Goal: Transaction & Acquisition: Purchase product/service

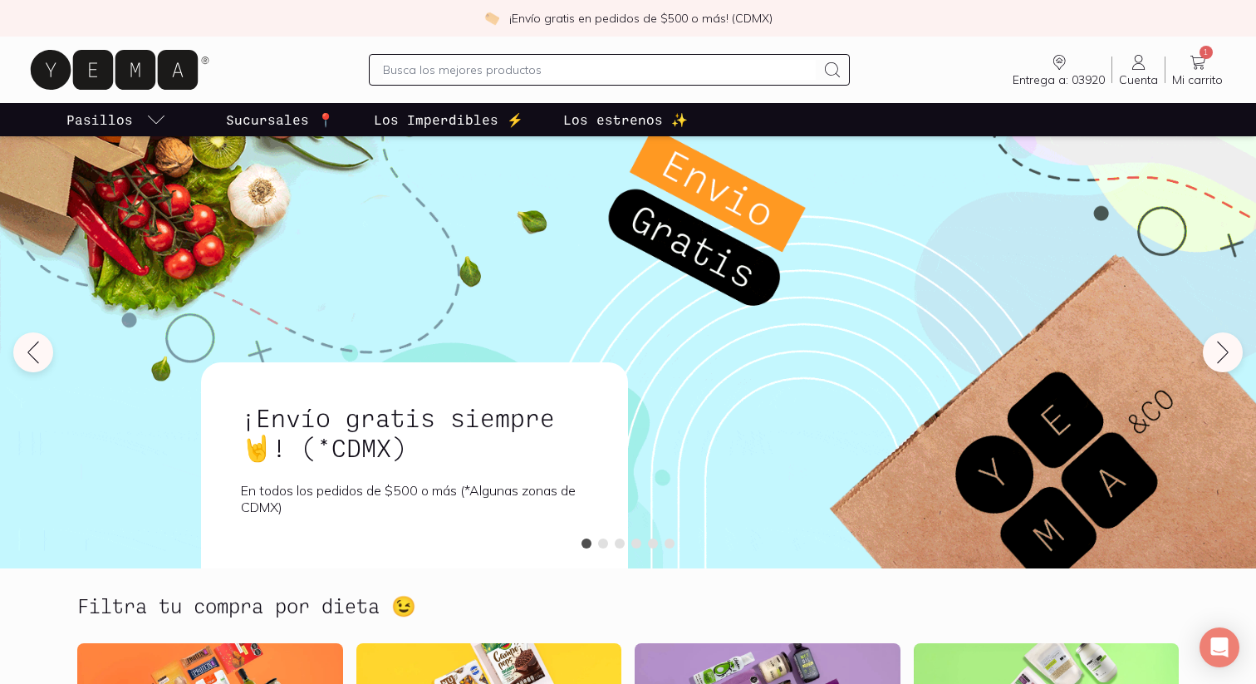
click at [1188, 77] on span "Mi carrito" at bounding box center [1197, 79] width 51 height 15
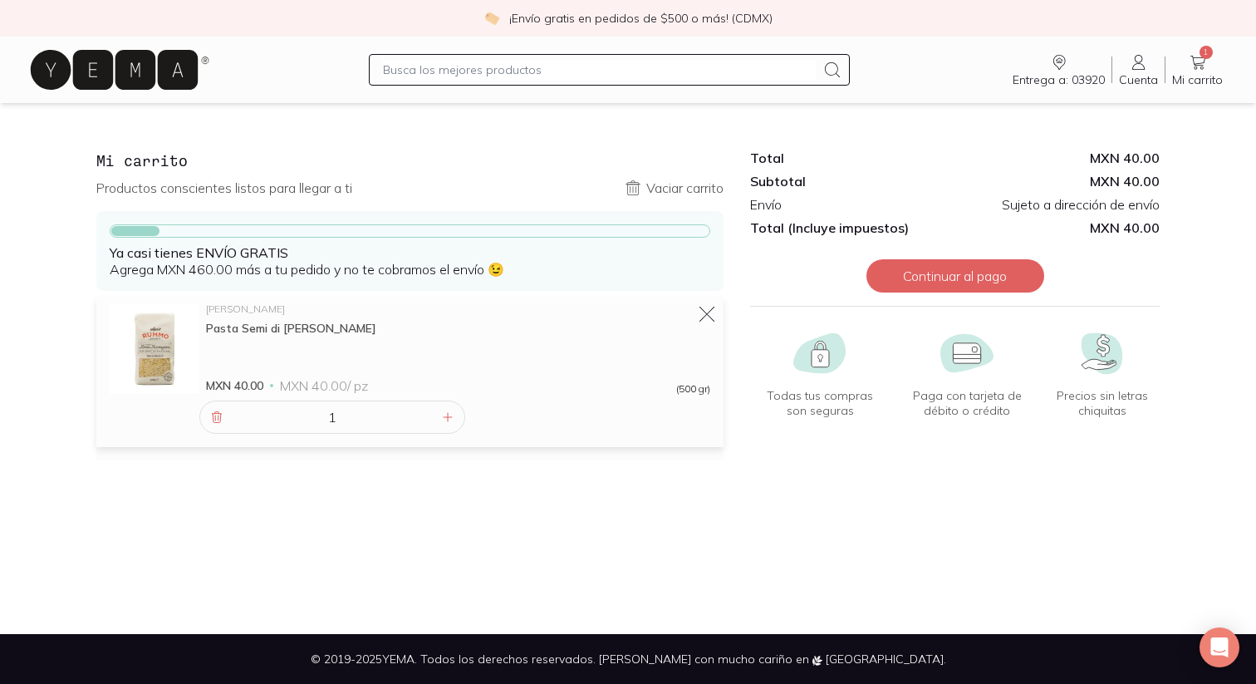
click at [565, 66] on input "text" at bounding box center [599, 70] width 433 height 20
type input "huevo"
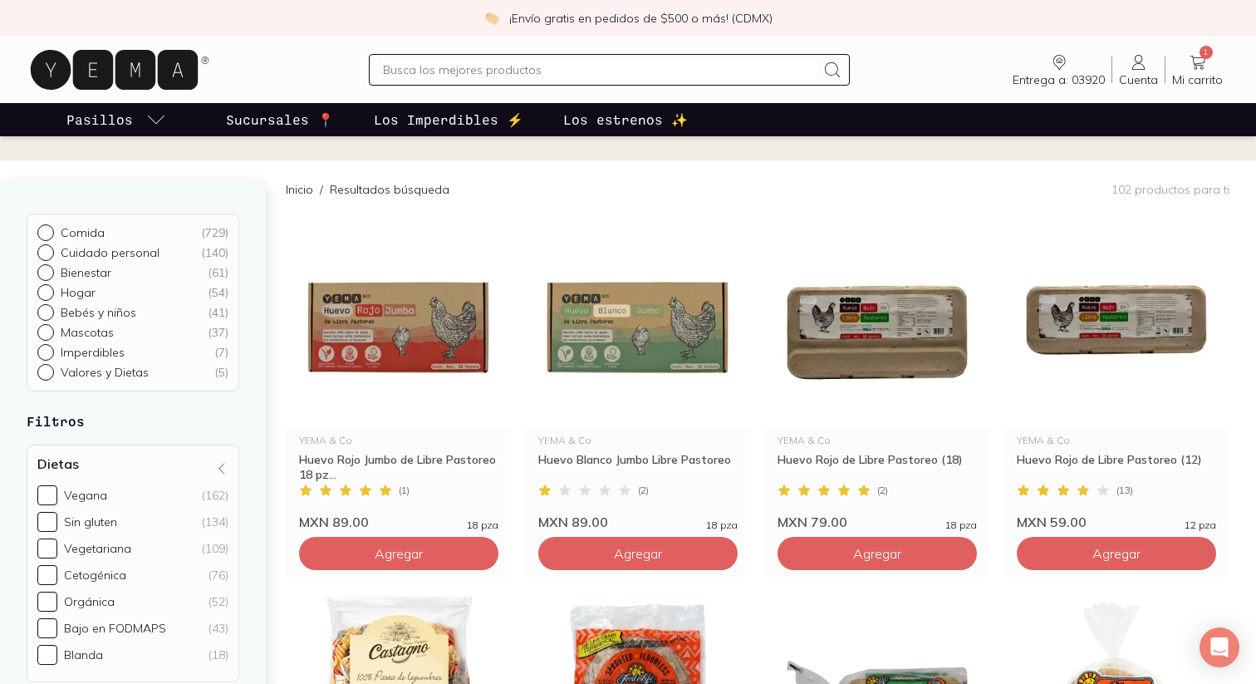
scroll to position [99, 0]
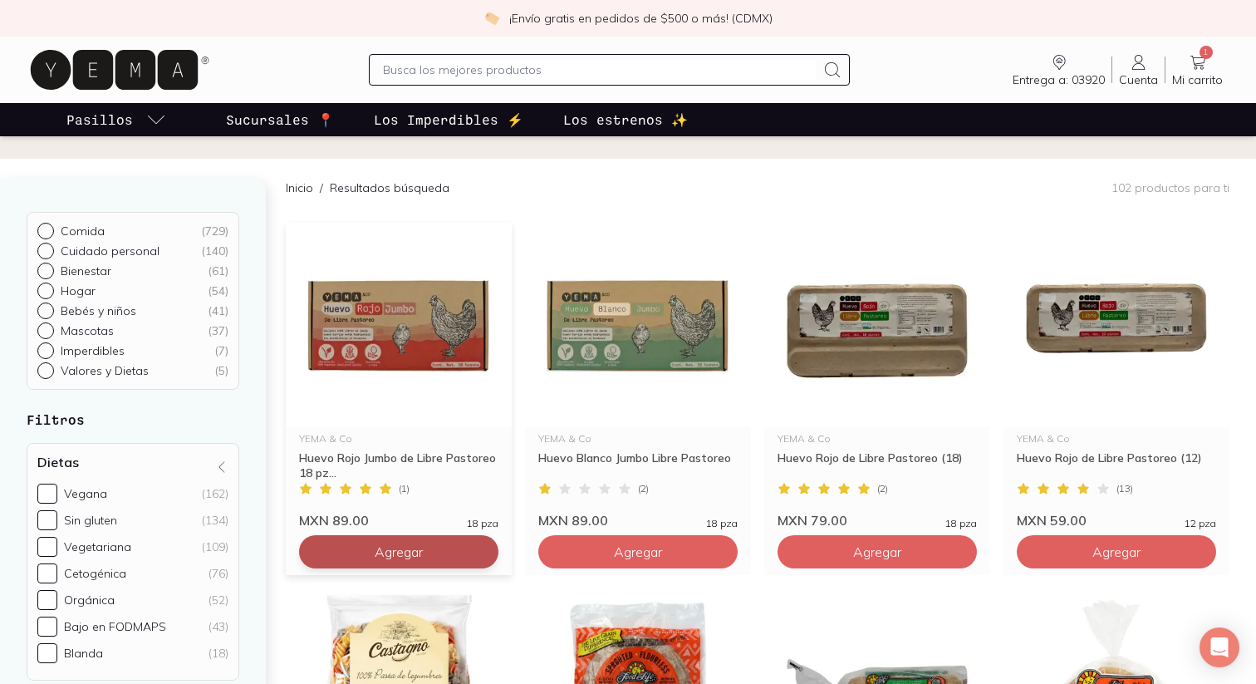
click at [404, 546] on span "Agregar" at bounding box center [399, 551] width 48 height 17
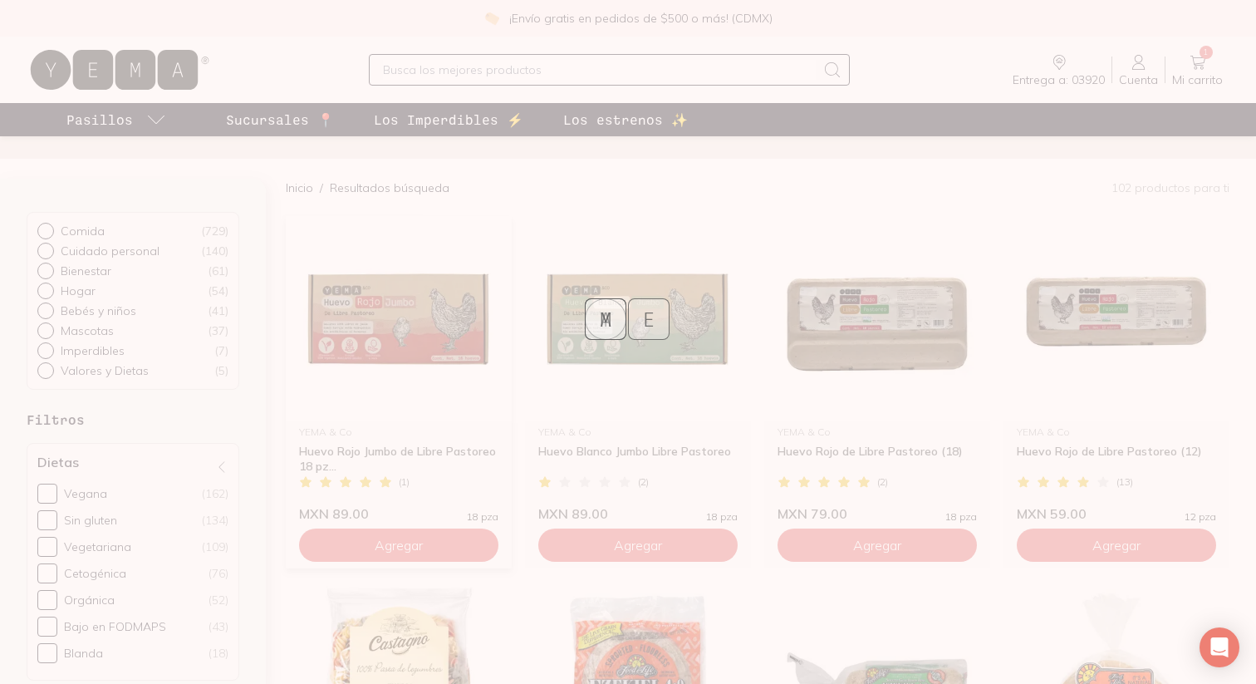
scroll to position [131, 0]
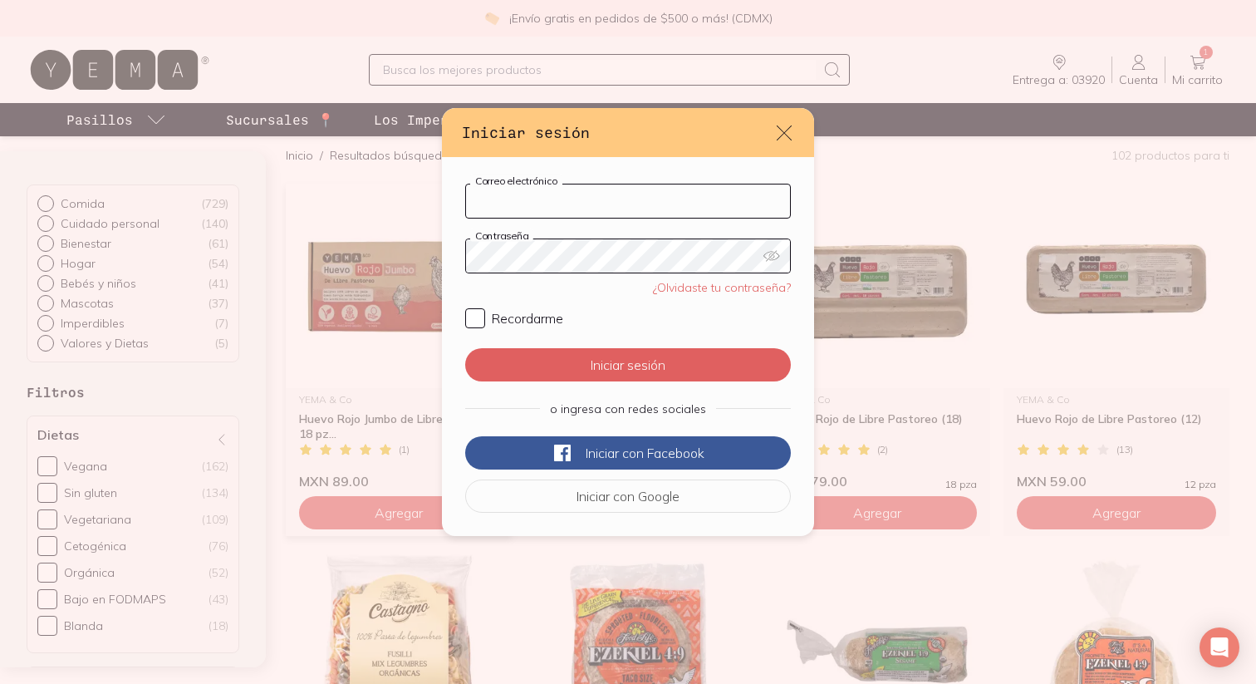
type input "[EMAIL_ADDRESS][DOMAIN_NAME]"
click at [474, 325] on input "Recordarme" at bounding box center [475, 318] width 20 height 20
checkbox input "true"
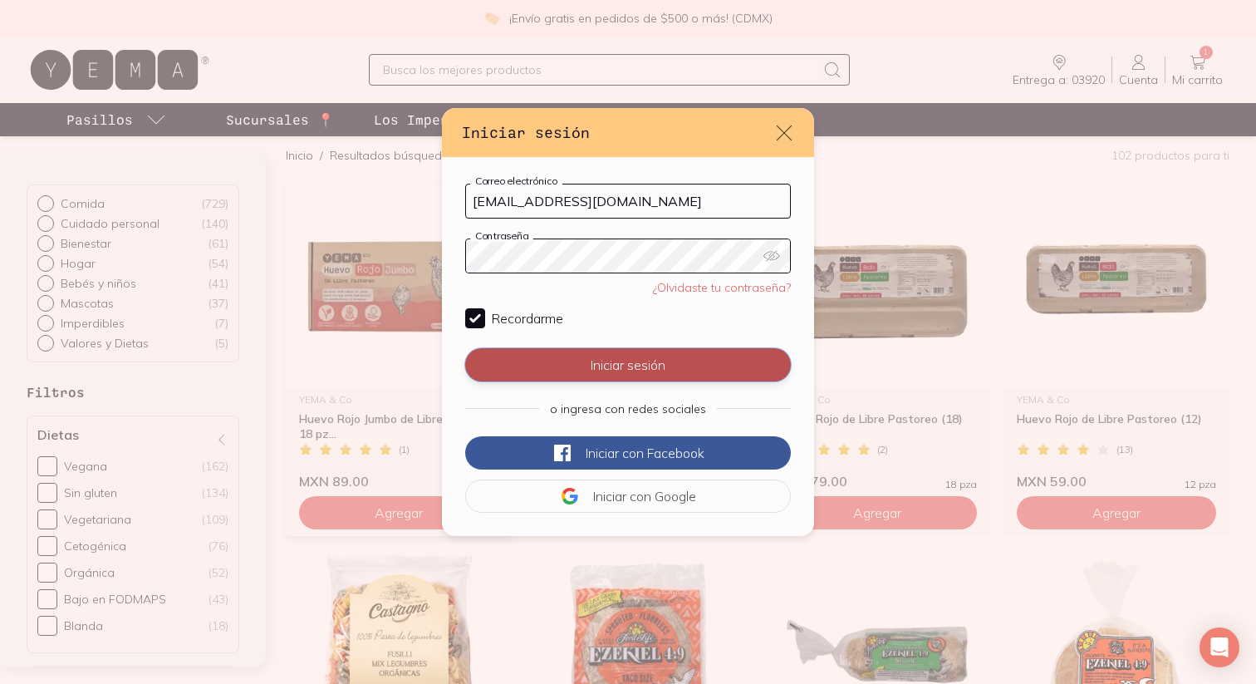
click at [584, 361] on button "Iniciar sesión" at bounding box center [628, 364] width 326 height 33
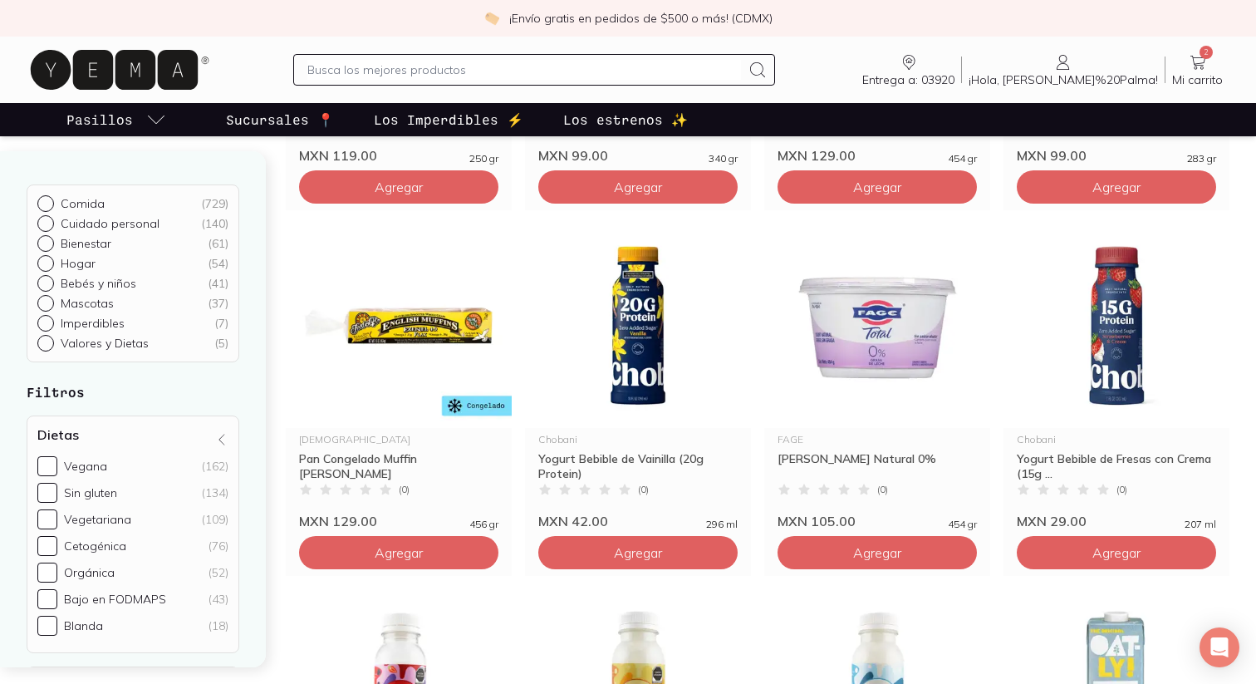
scroll to position [825, 0]
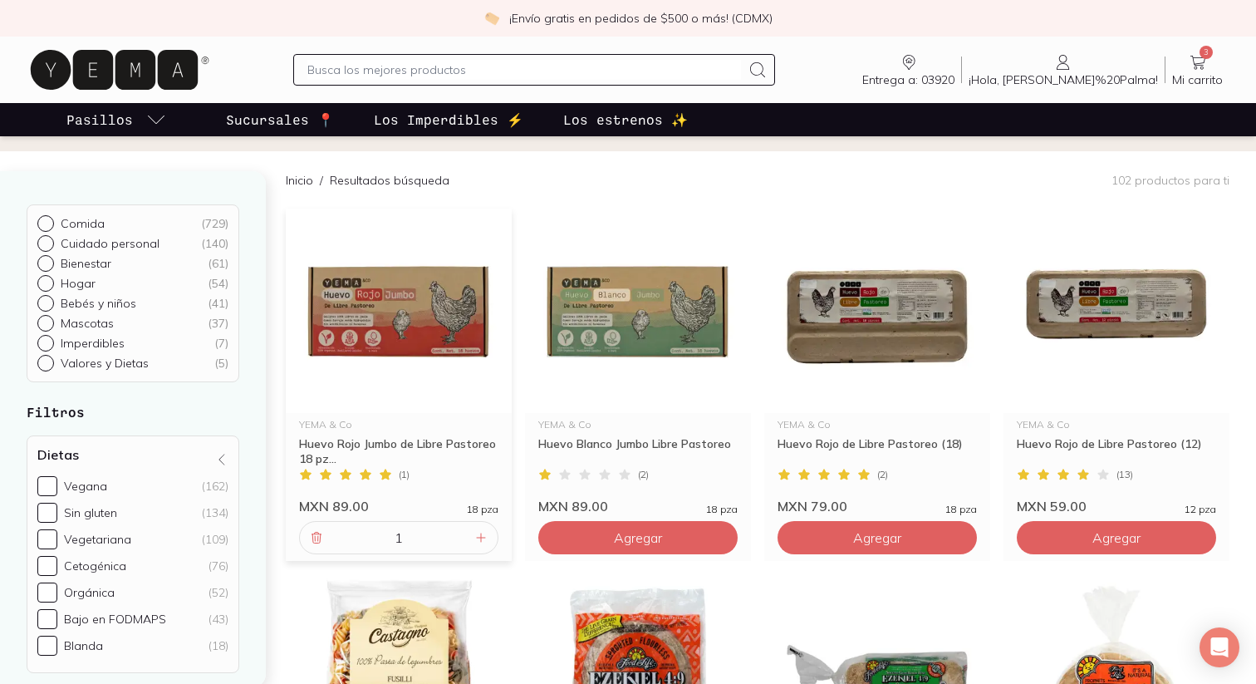
scroll to position [0, 0]
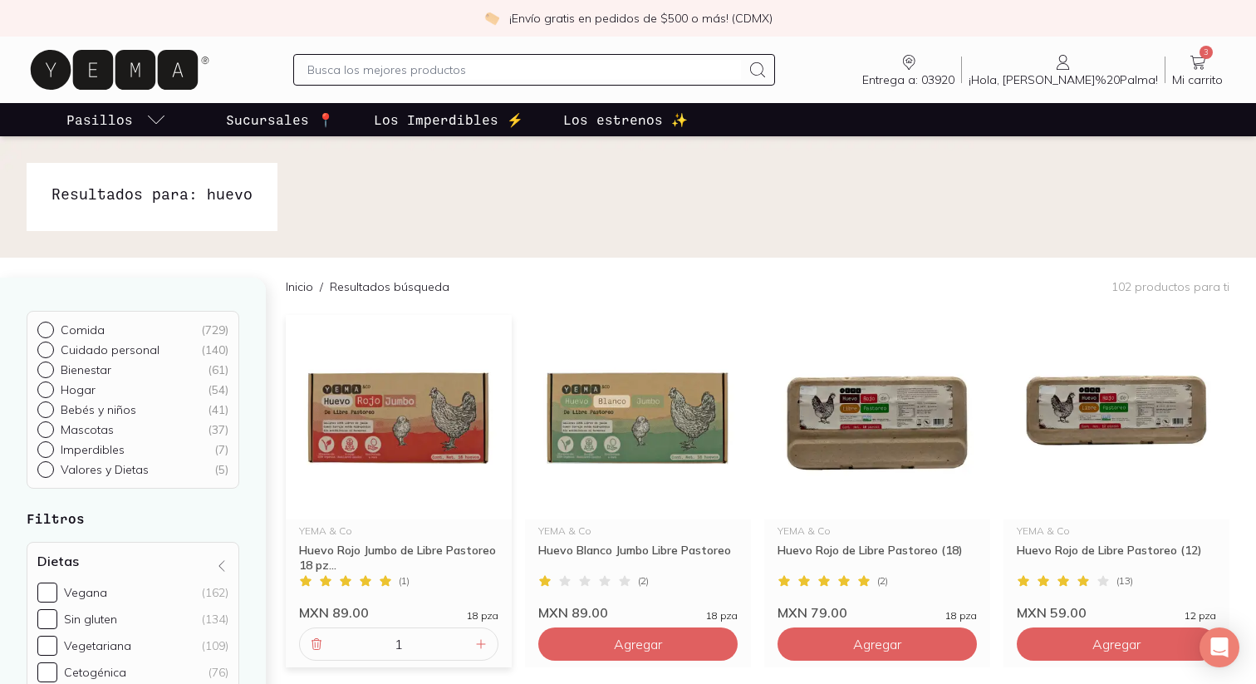
click at [610, 78] on input "text" at bounding box center [523, 70] width 433 height 20
type input "leche"
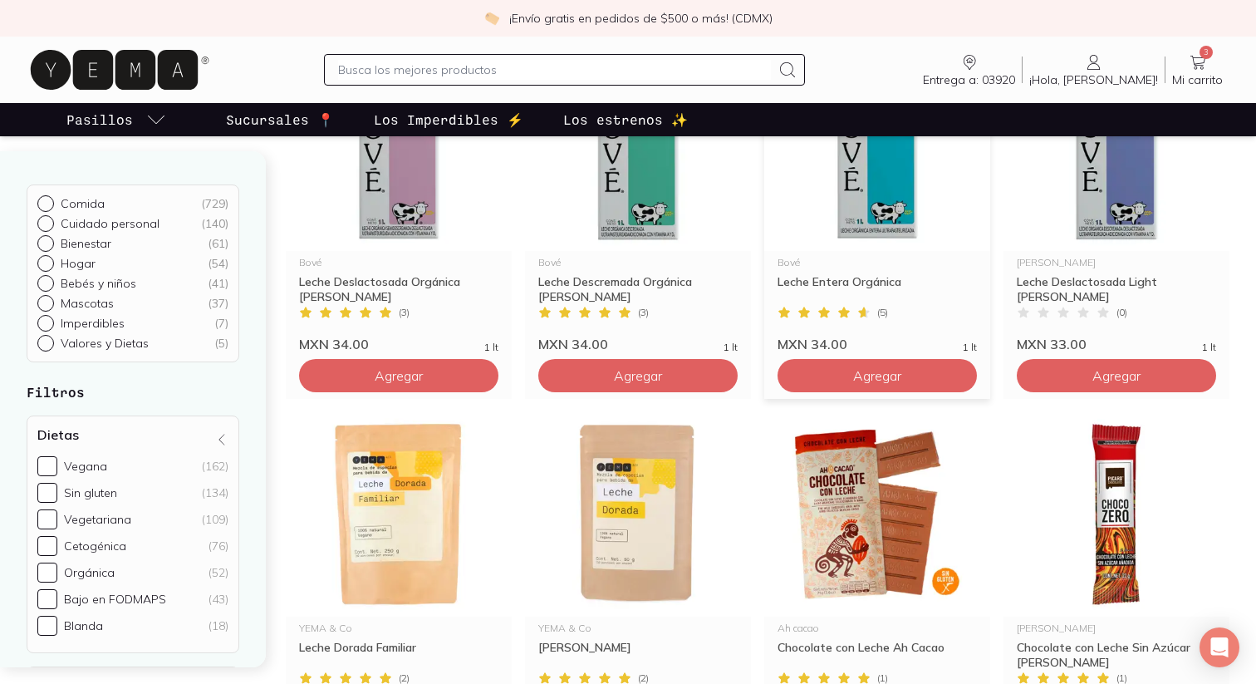
scroll to position [963, 0]
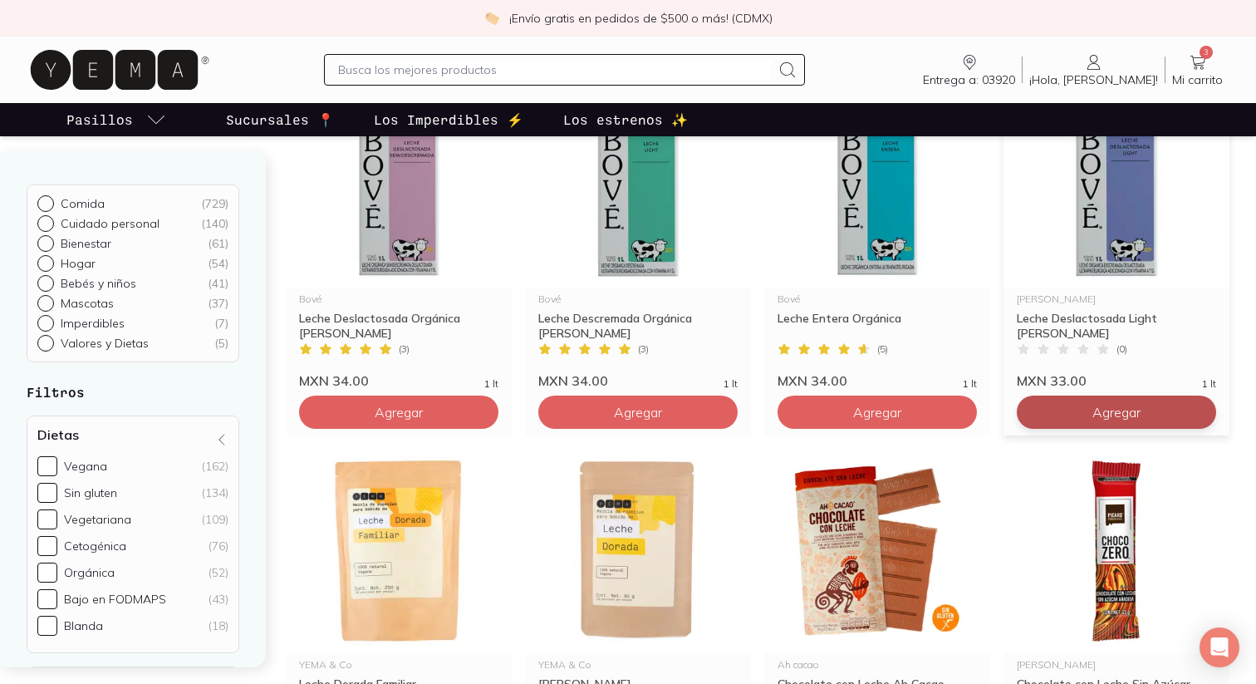
click at [1195, 414] on icon at bounding box center [1198, 411] width 13 height 13
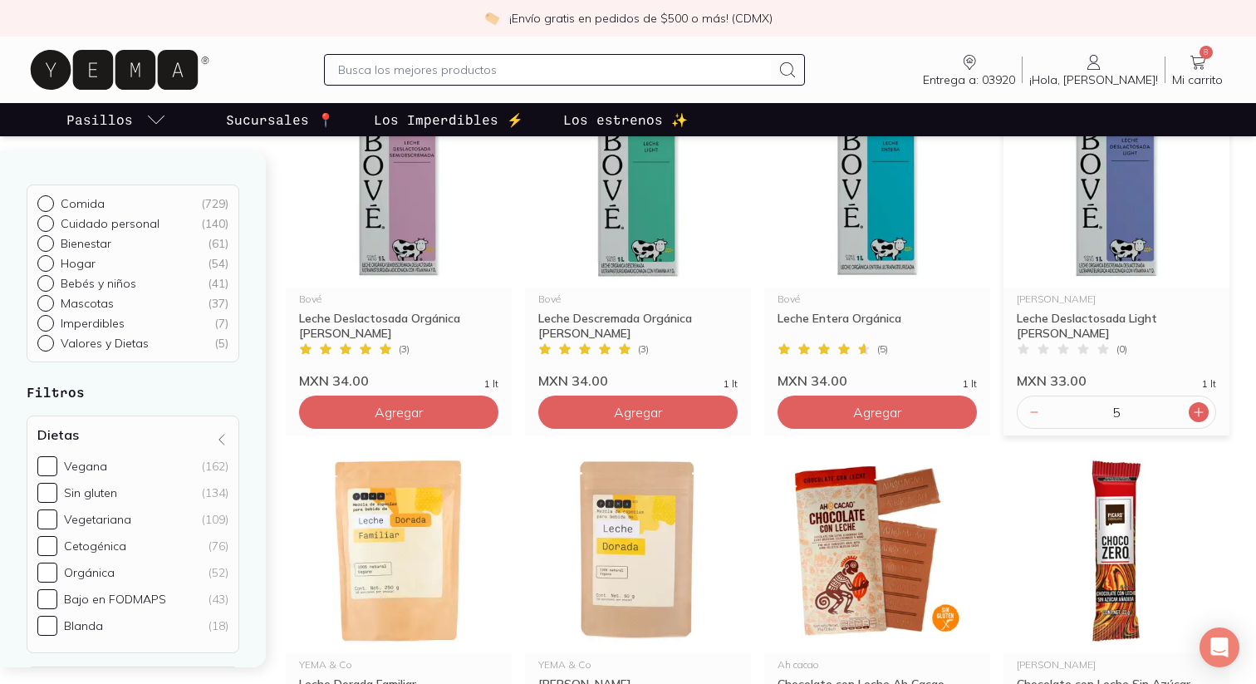
click at [1195, 414] on icon at bounding box center [1198, 411] width 13 height 13
type input "6"
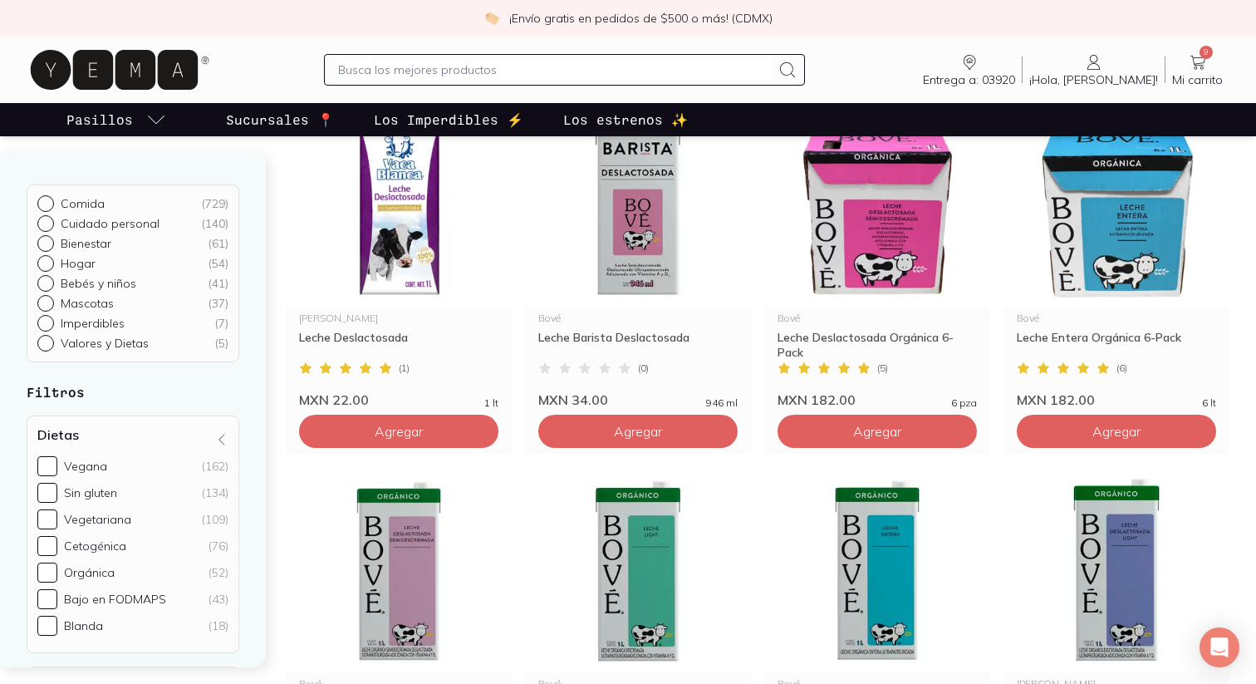
scroll to position [0, 0]
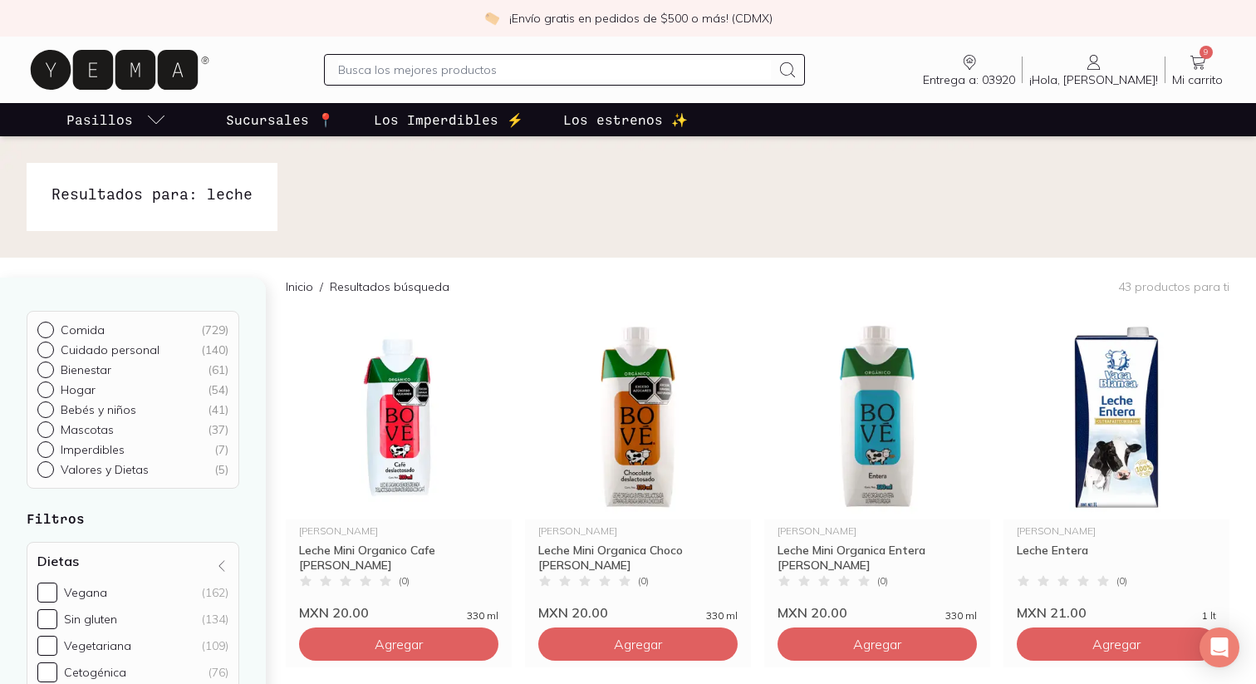
click at [681, 66] on input "text" at bounding box center [554, 70] width 433 height 20
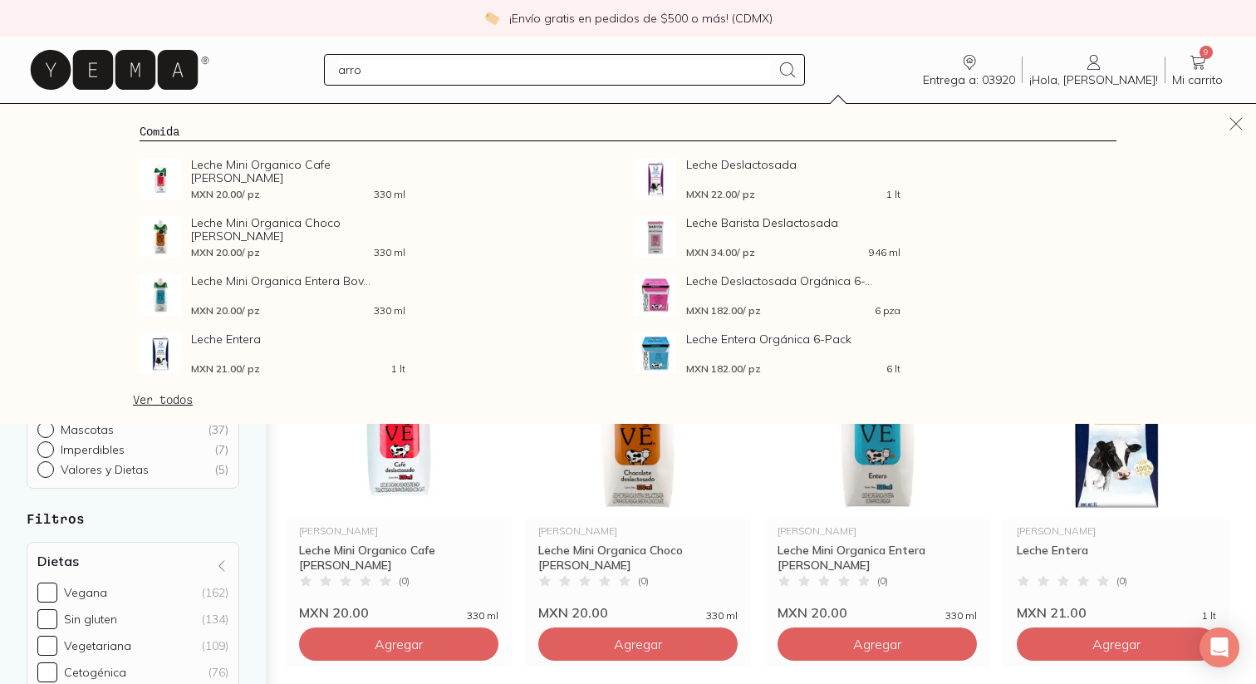
type input "arroz"
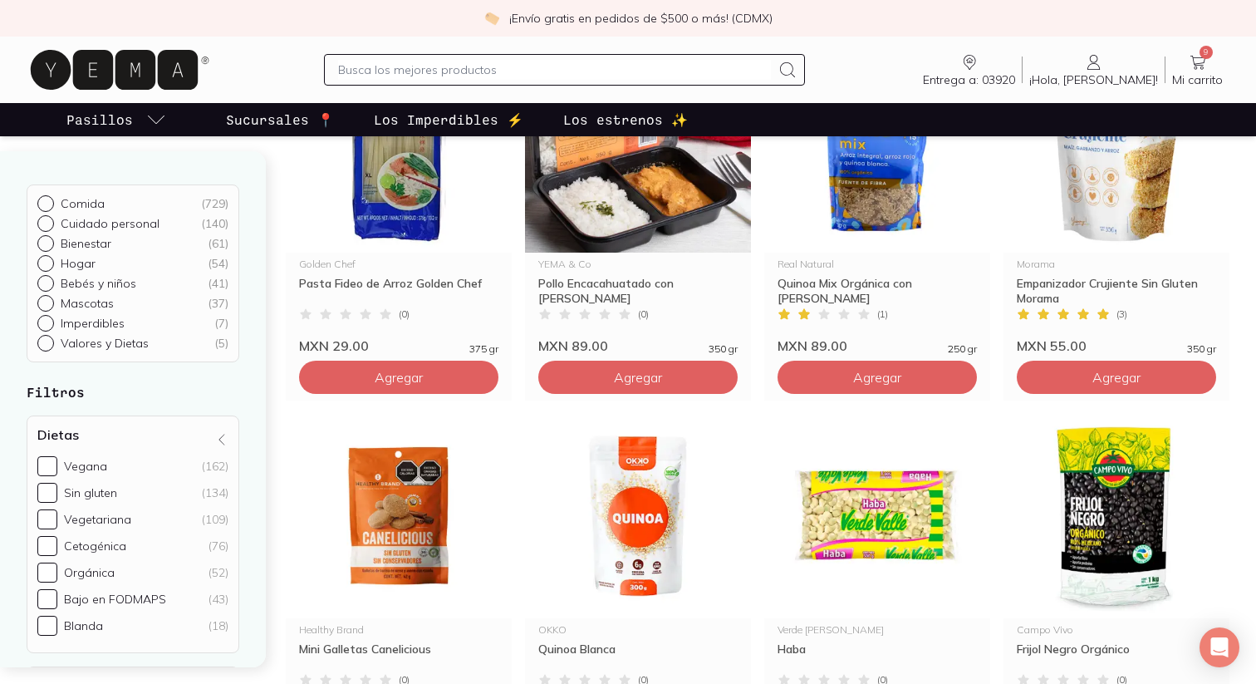
scroll to position [2050, 0]
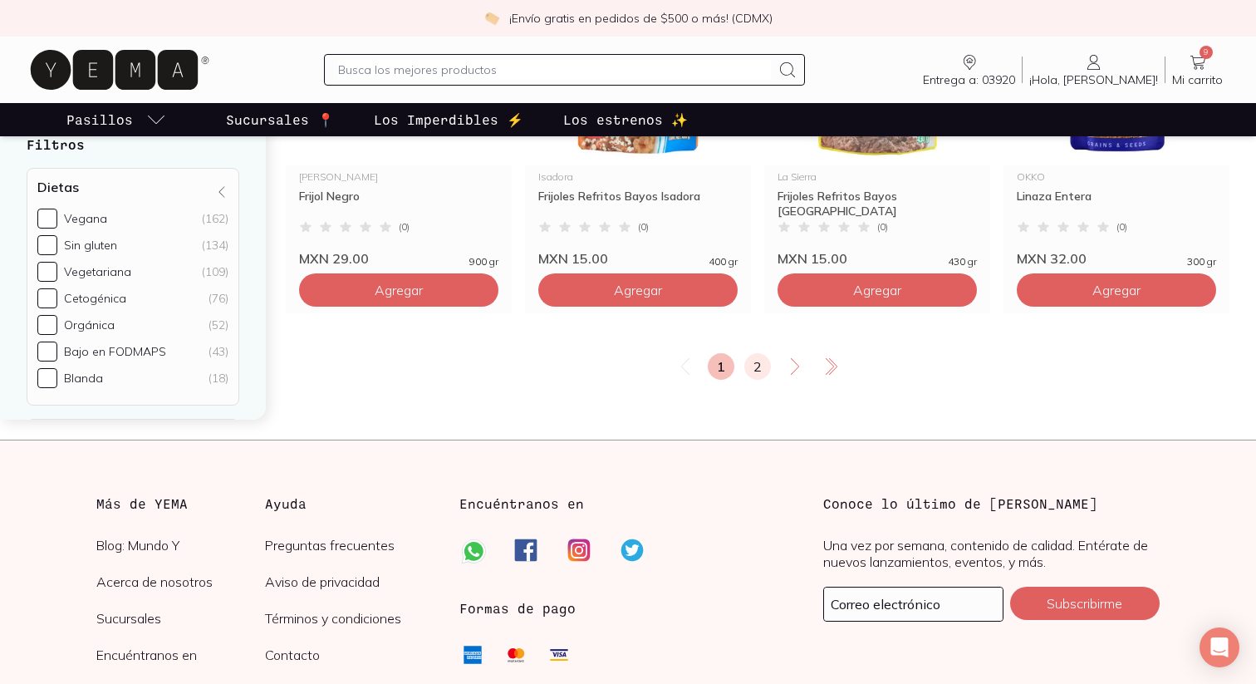
click at [755, 361] on link "2" at bounding box center [757, 366] width 27 height 27
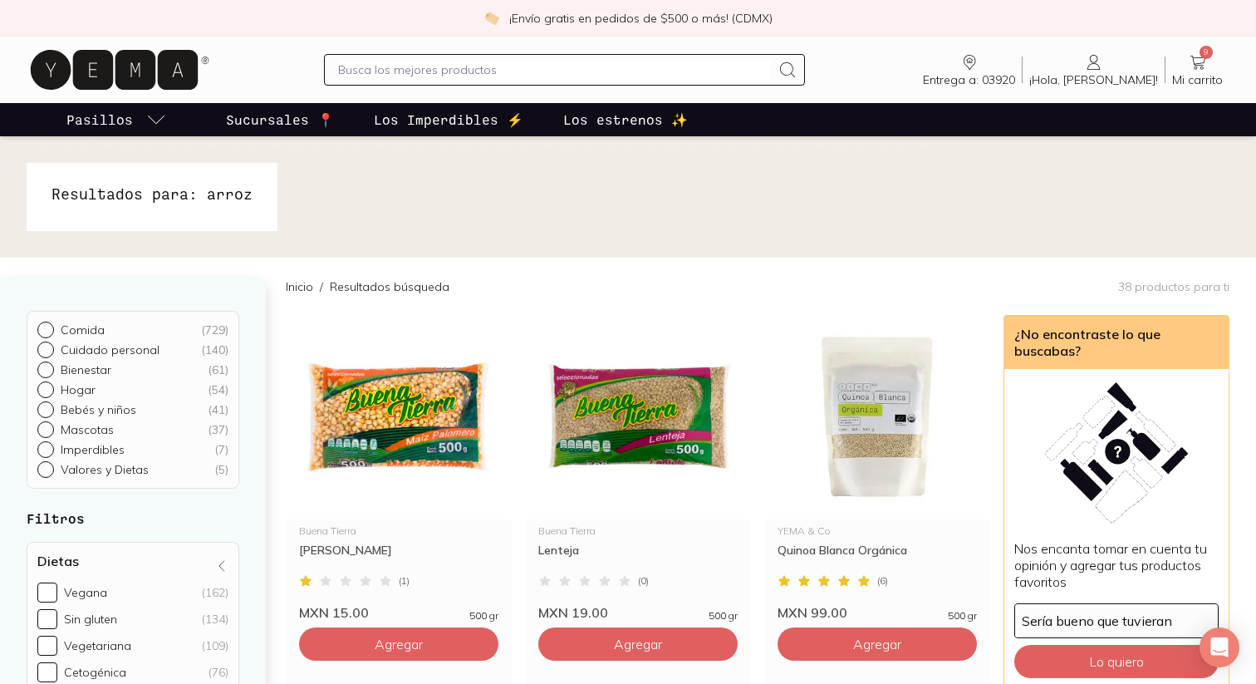
click at [691, 66] on input "text" at bounding box center [554, 70] width 433 height 20
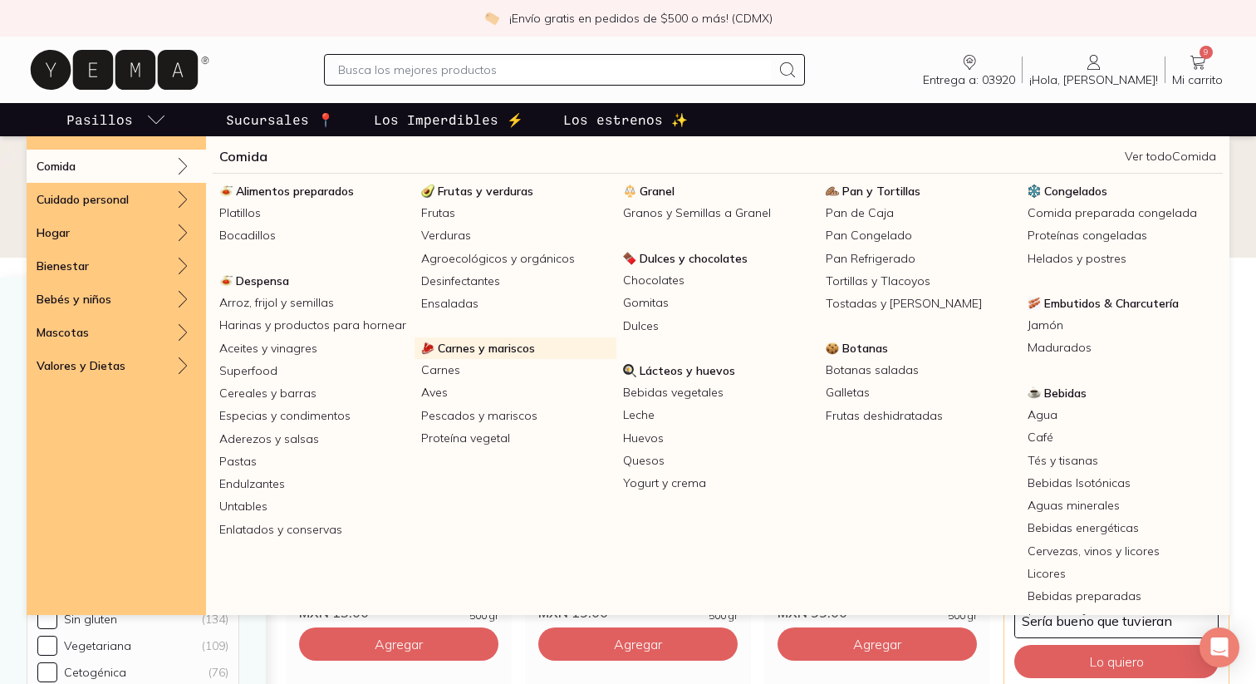
click at [458, 351] on span "Carnes y mariscos" at bounding box center [486, 348] width 97 height 15
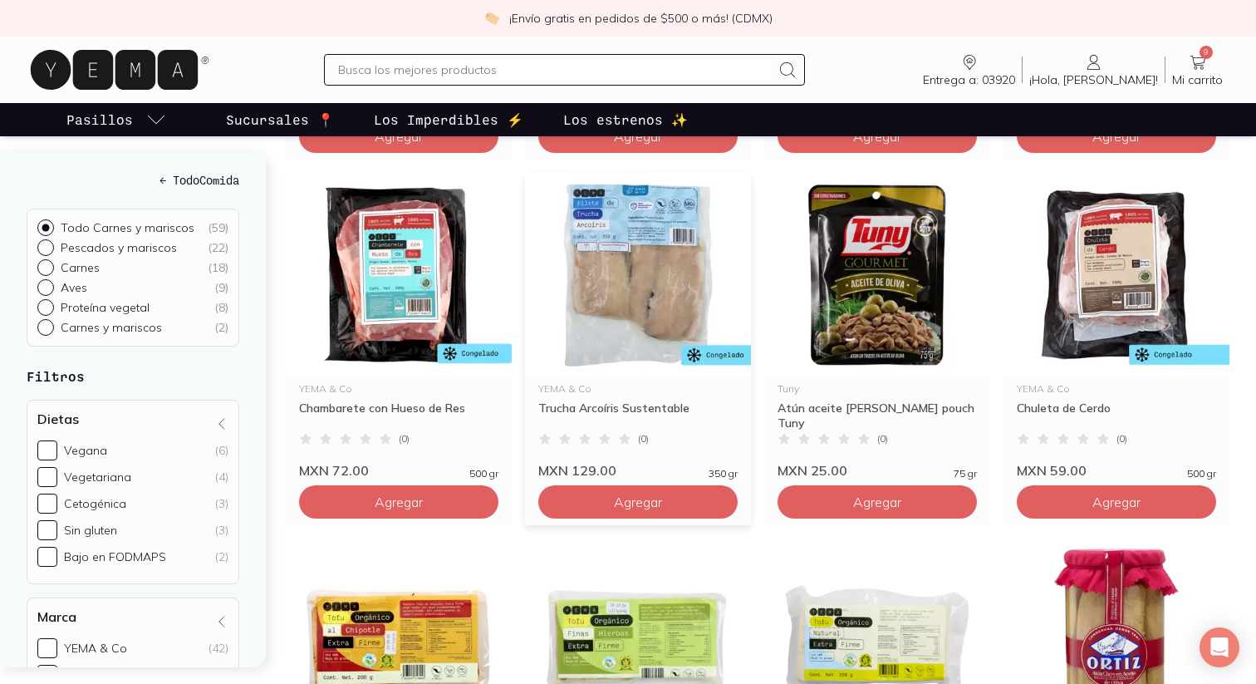
scroll to position [1635, 0]
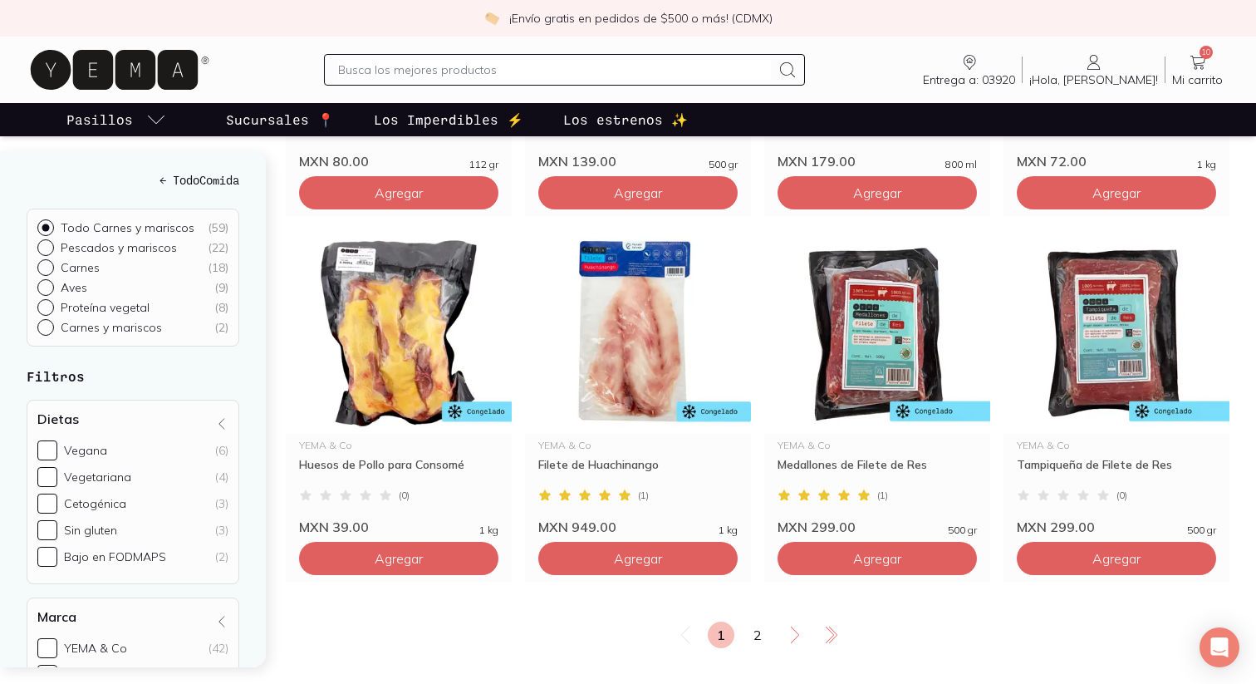
scroll to position [2674, 0]
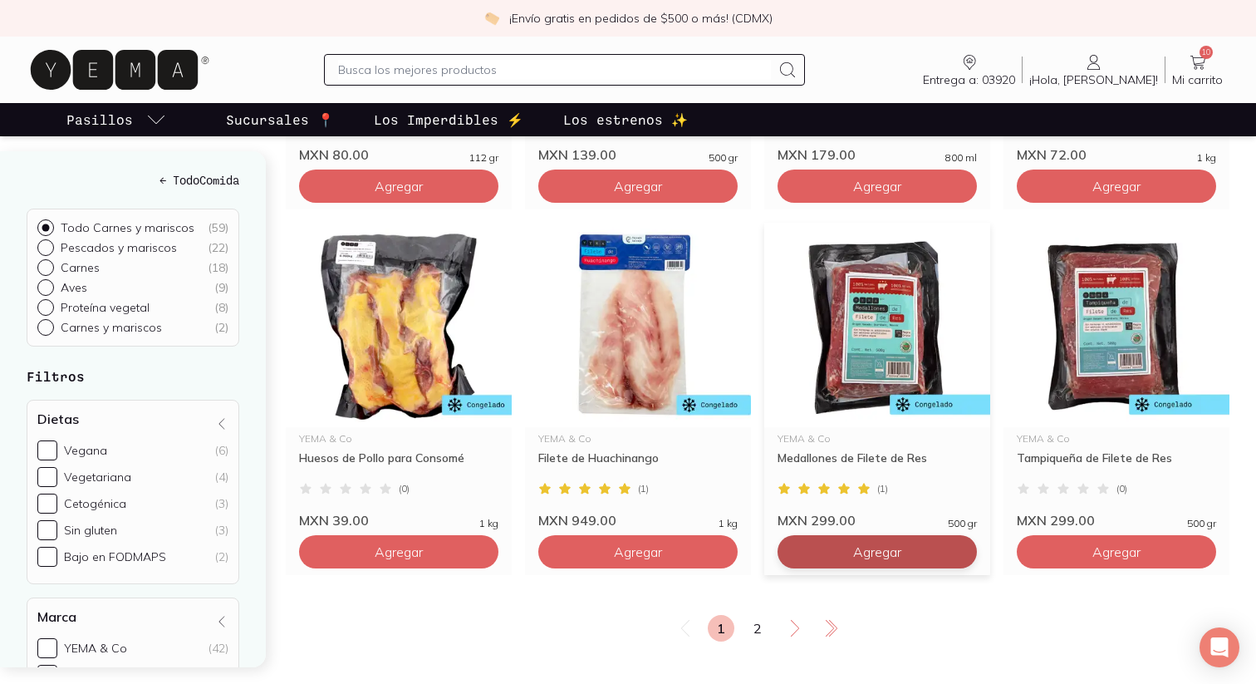
click at [759, 624] on link "2" at bounding box center [757, 628] width 27 height 27
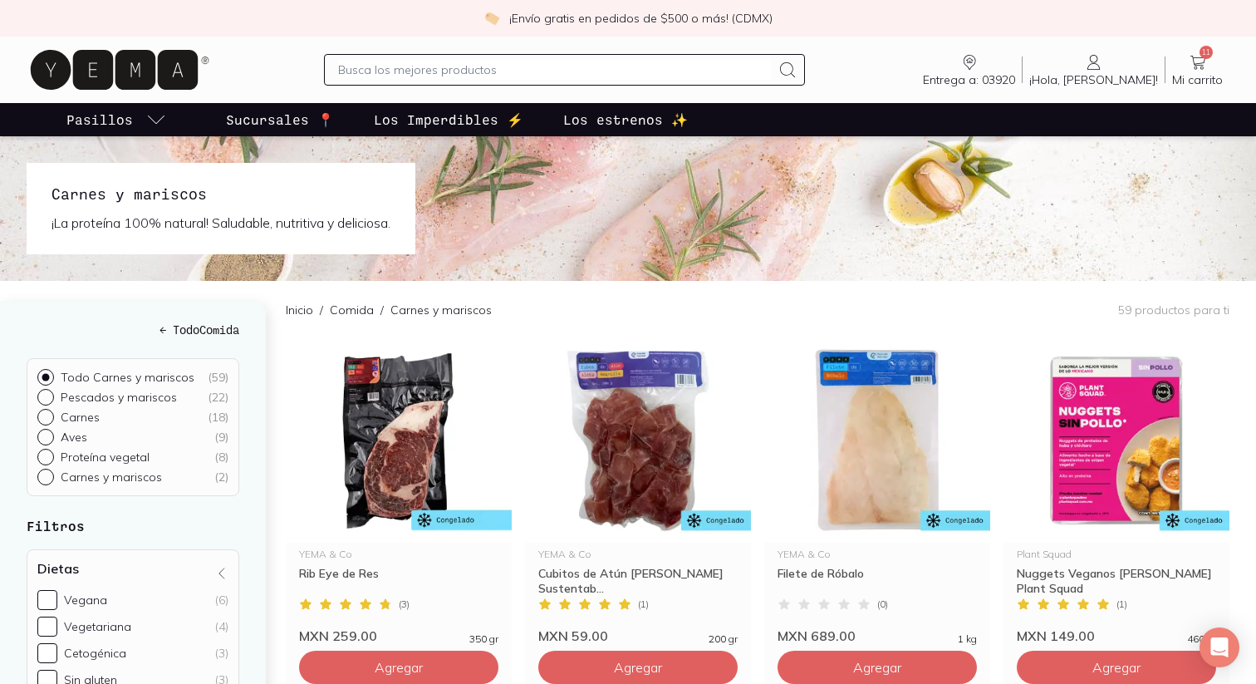
click at [1198, 86] on span "Mi carrito" at bounding box center [1197, 79] width 51 height 15
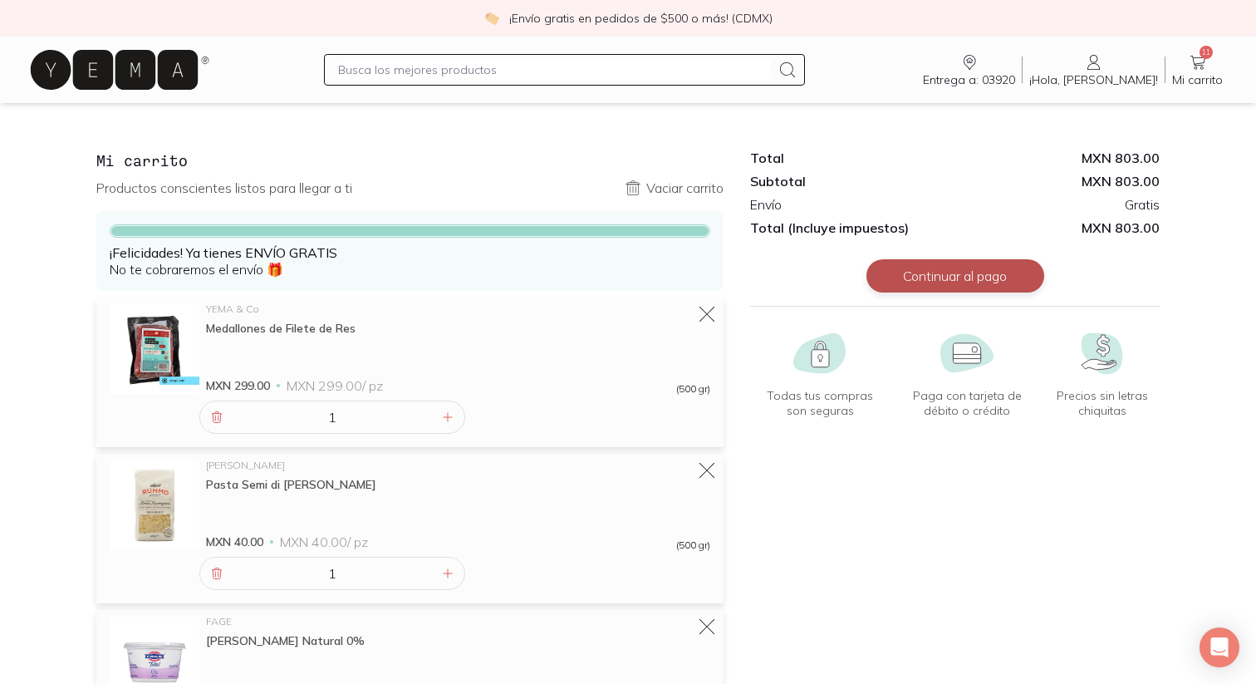
click at [940, 275] on button "Continuar al pago" at bounding box center [956, 275] width 178 height 33
click at [479, 71] on input "text" at bounding box center [554, 70] width 433 height 20
type input "detergente"
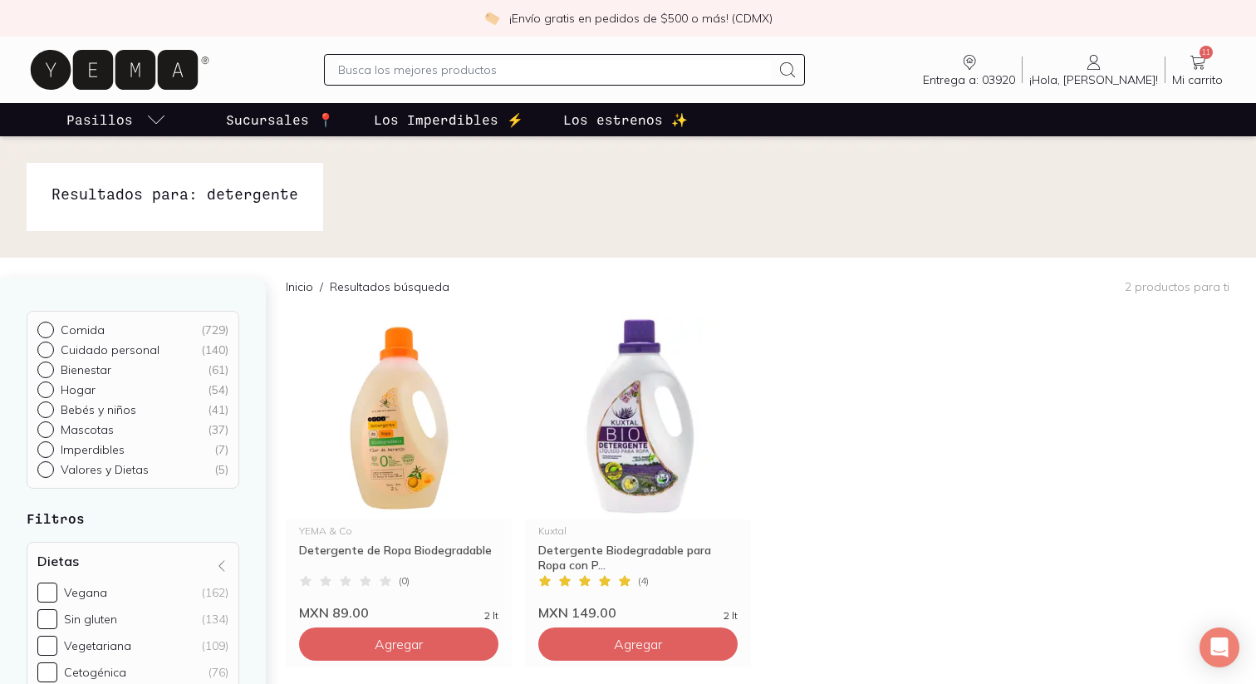
click at [1207, 58] on span "11" at bounding box center [1206, 52] width 13 height 13
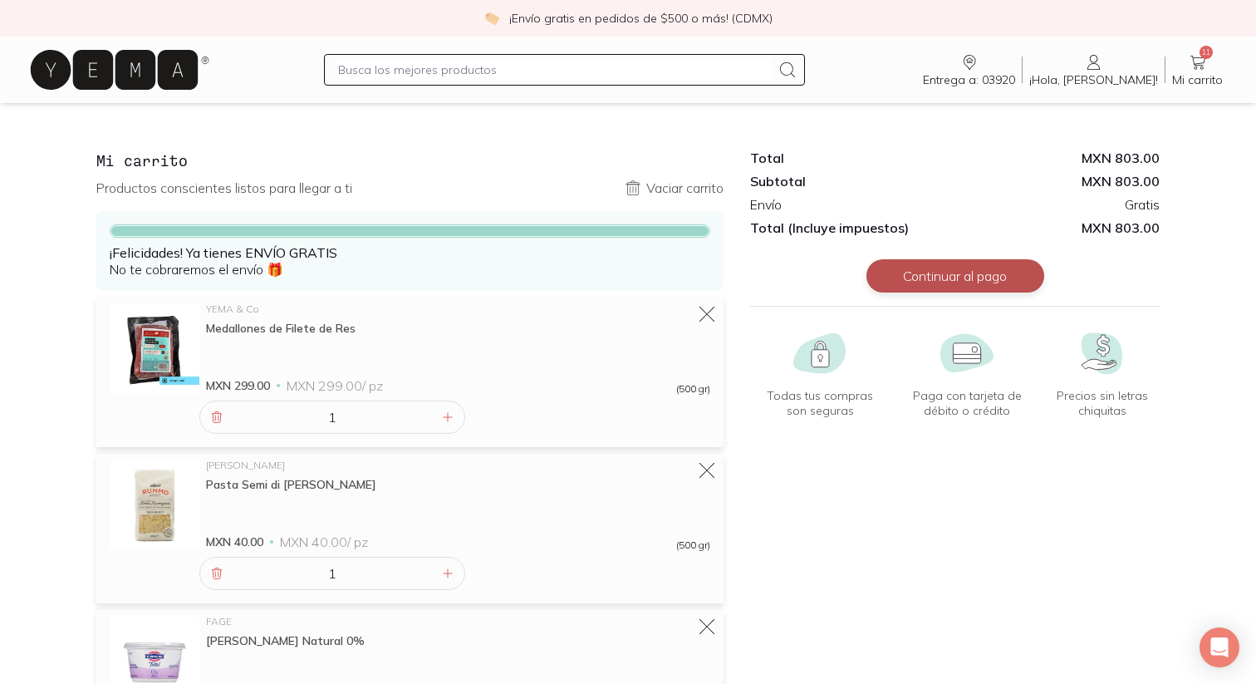
click at [957, 282] on button "Continuar al pago" at bounding box center [956, 275] width 178 height 33
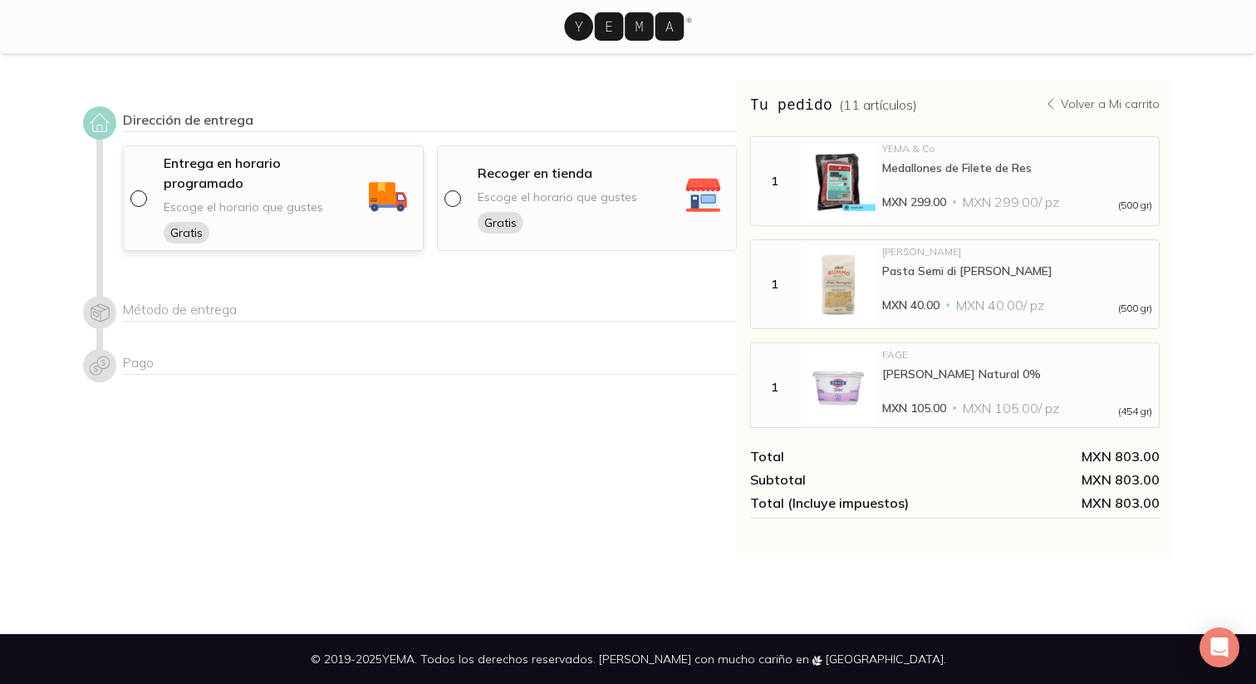
click at [162, 177] on div "Entrega en horario programado Escoge el horario que gustes Gratis" at bounding box center [285, 198] width 263 height 91
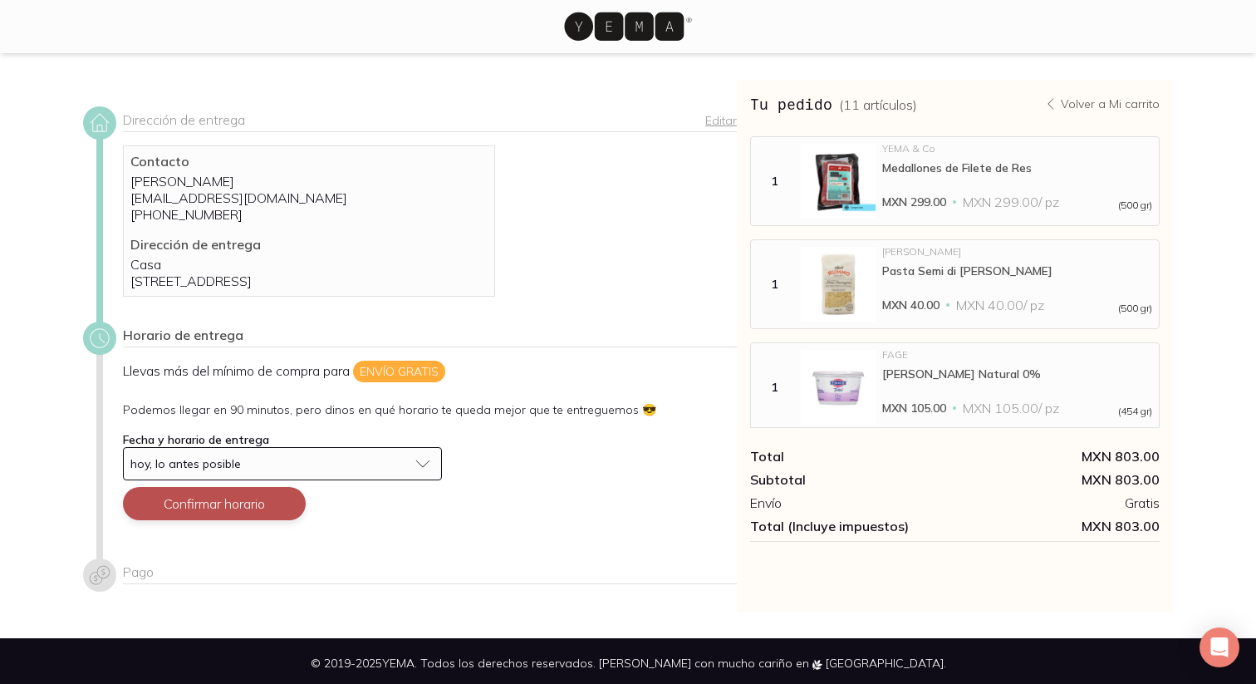
click at [279, 520] on button "Confirmar horario" at bounding box center [214, 503] width 183 height 33
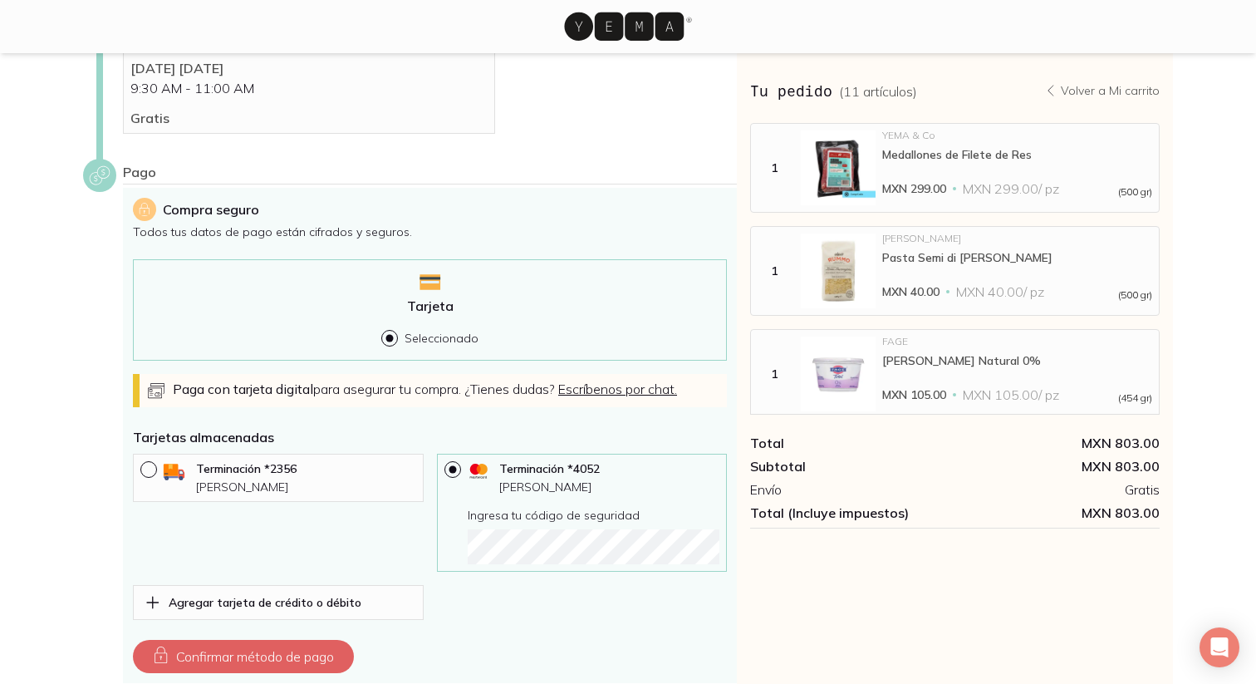
scroll to position [425, 0]
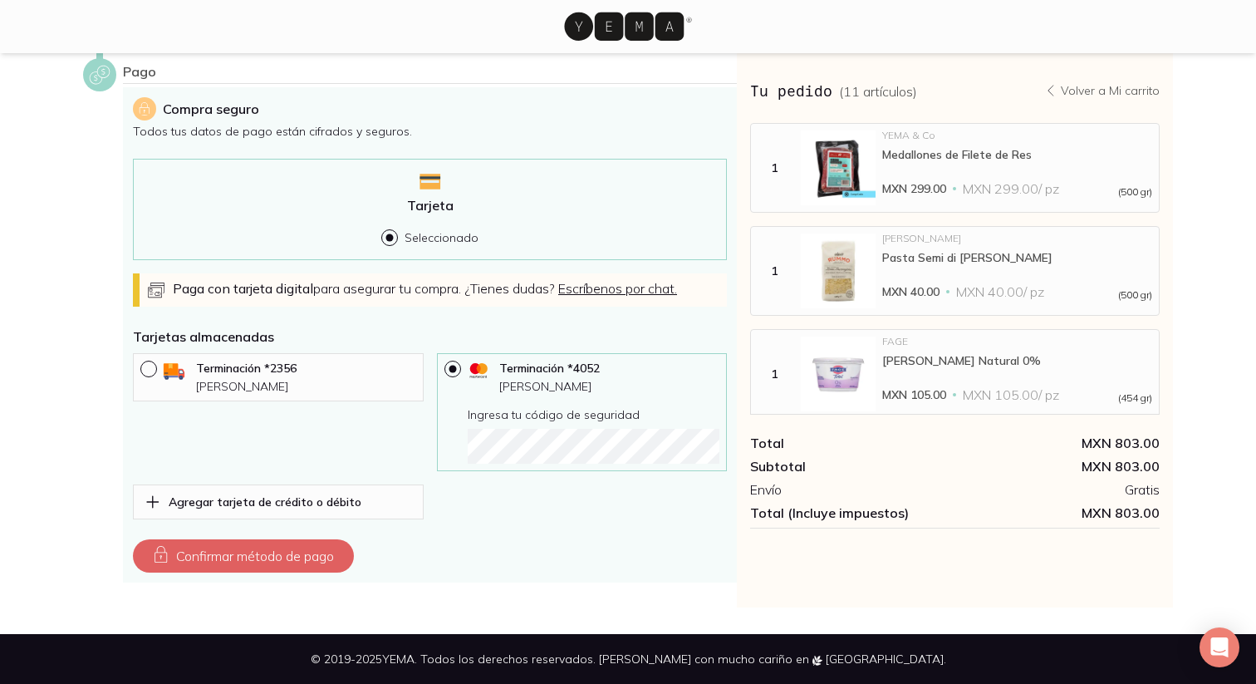
click at [471, 532] on div "Compra seguro Todos tus datos de pago están cifrados y seguros. Tarjeta Selecci…" at bounding box center [430, 334] width 614 height 495
click at [333, 551] on button "Confirmar método de pago" at bounding box center [243, 555] width 221 height 33
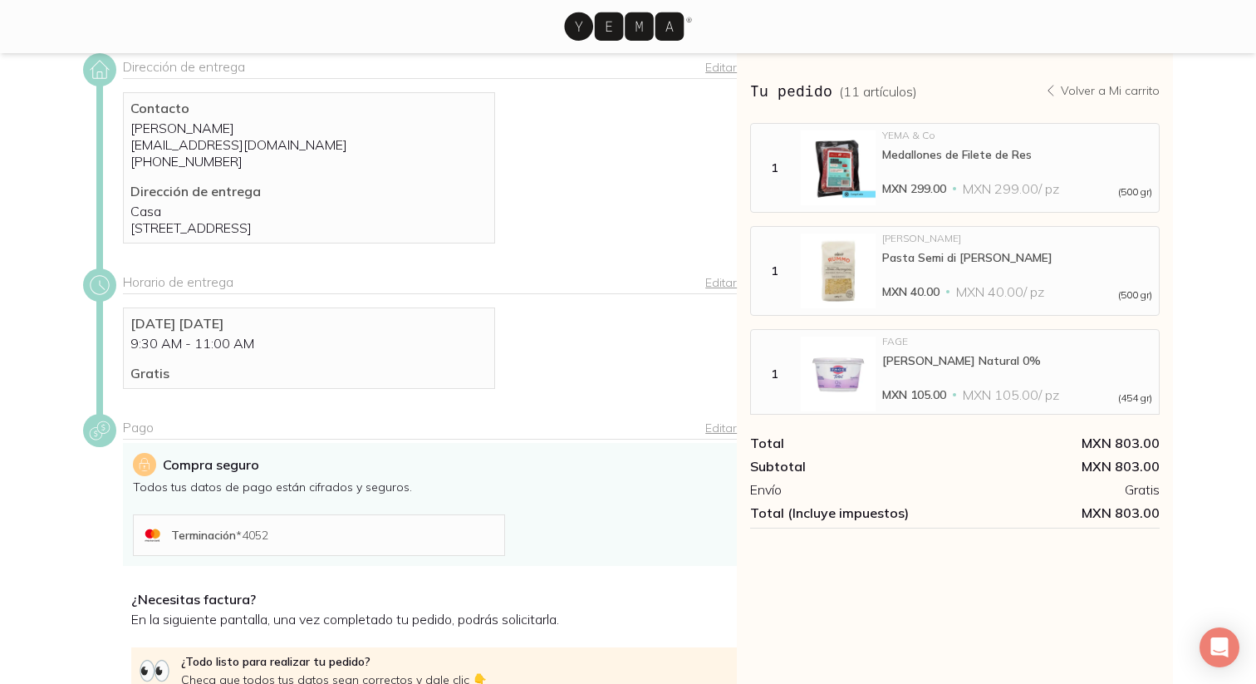
scroll to position [236, 0]
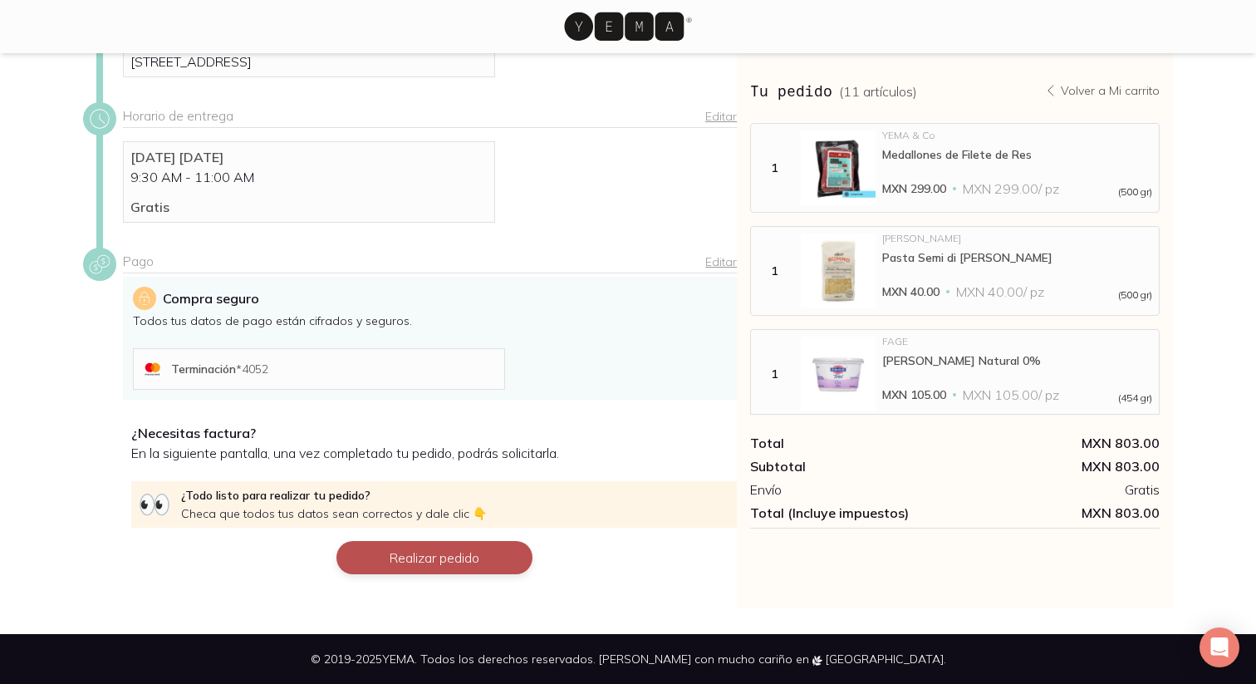
click at [405, 557] on button "Realizar pedido" at bounding box center [434, 557] width 196 height 33
